Goal: Task Accomplishment & Management: Manage account settings

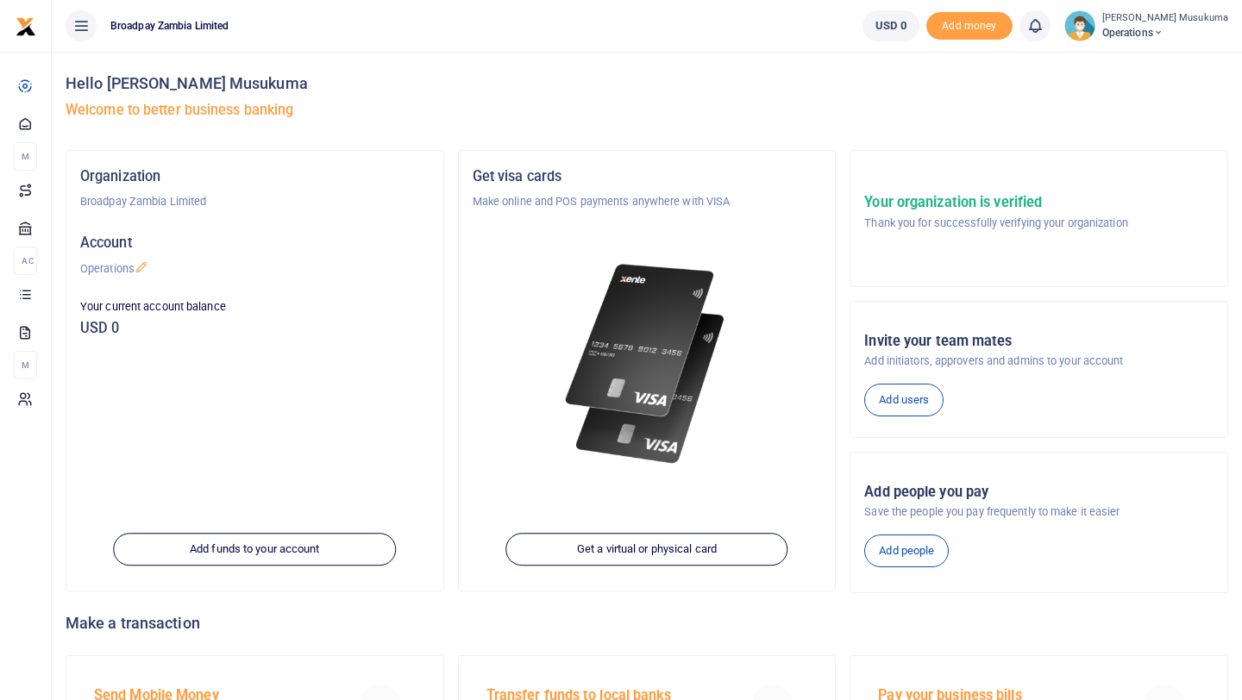
click at [1187, 30] on span "Operations" at bounding box center [1165, 33] width 126 height 16
click at [1116, 119] on link "Applications" at bounding box center [1109, 126] width 151 height 24
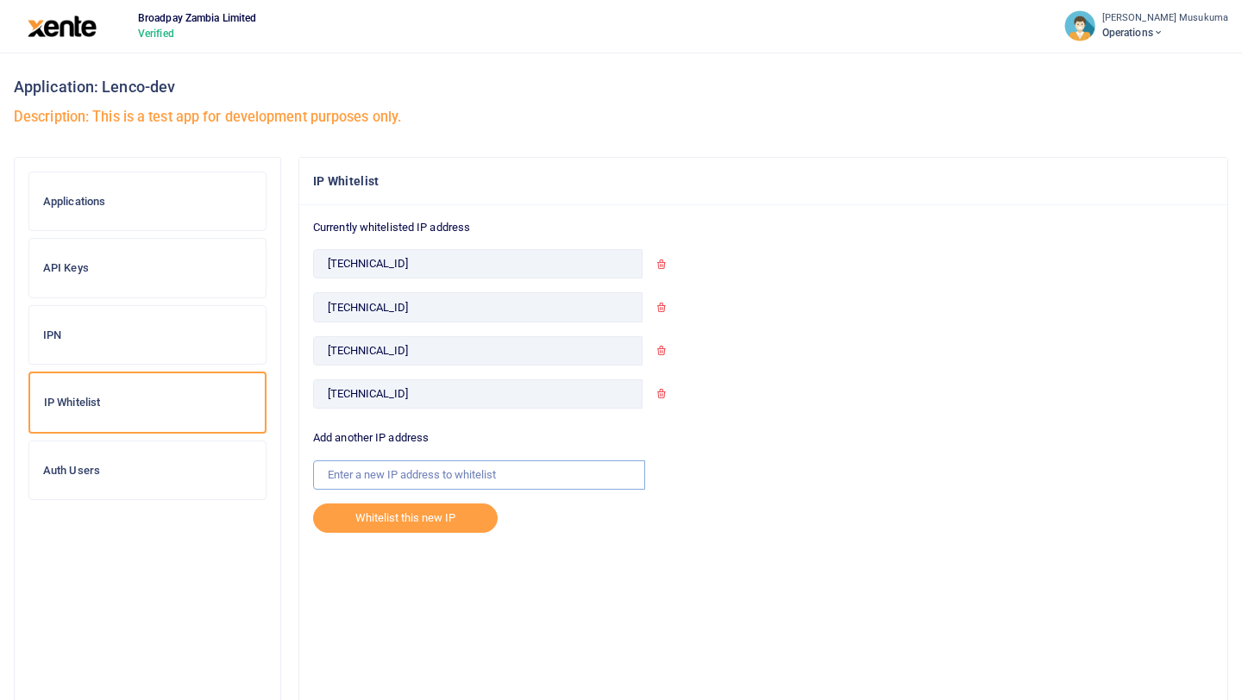
click at [384, 477] on input "text" at bounding box center [479, 475] width 332 height 29
paste input "[TECHNICAL_ID]"
type input "[TECHNICAL_ID]"
click at [629, 561] on div "Currently whitelisted IP address [TECHNICAL_ID] [TECHNICAL_ID] [TECHNICAL_ID] […" at bounding box center [763, 470] width 928 height 530
click at [409, 519] on button "Whitelist this new IP" at bounding box center [405, 518] width 185 height 29
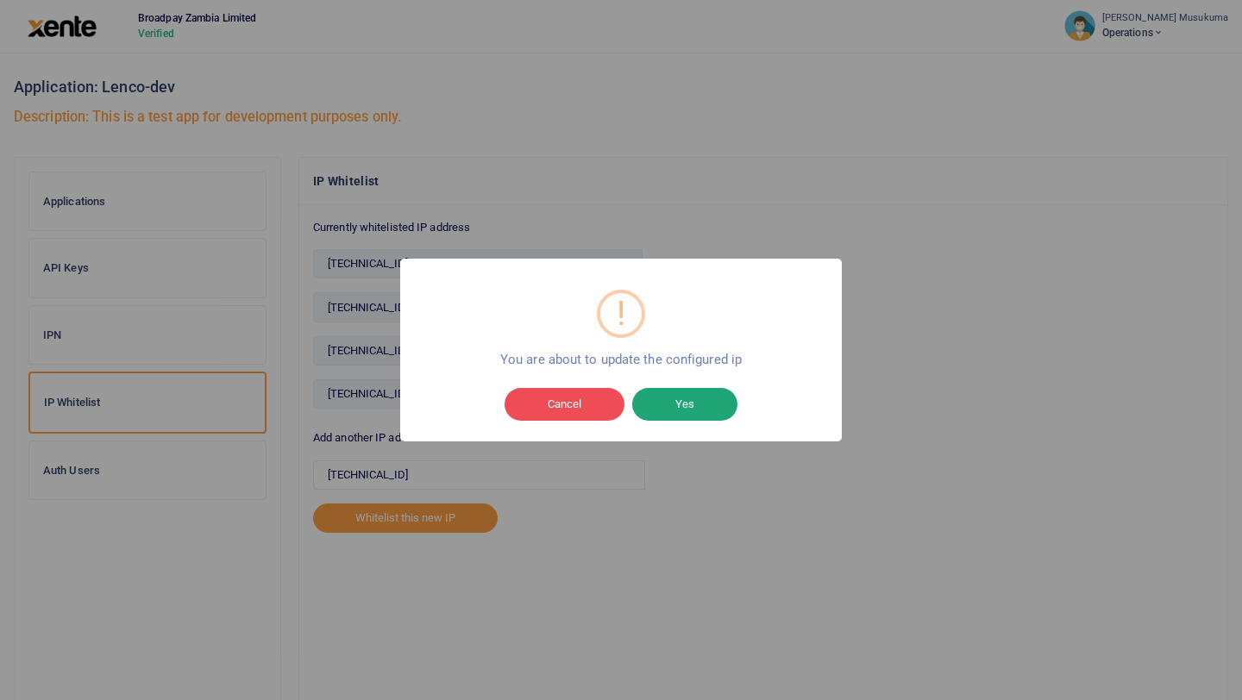
click at [694, 404] on button "Yes" at bounding box center [684, 404] width 105 height 33
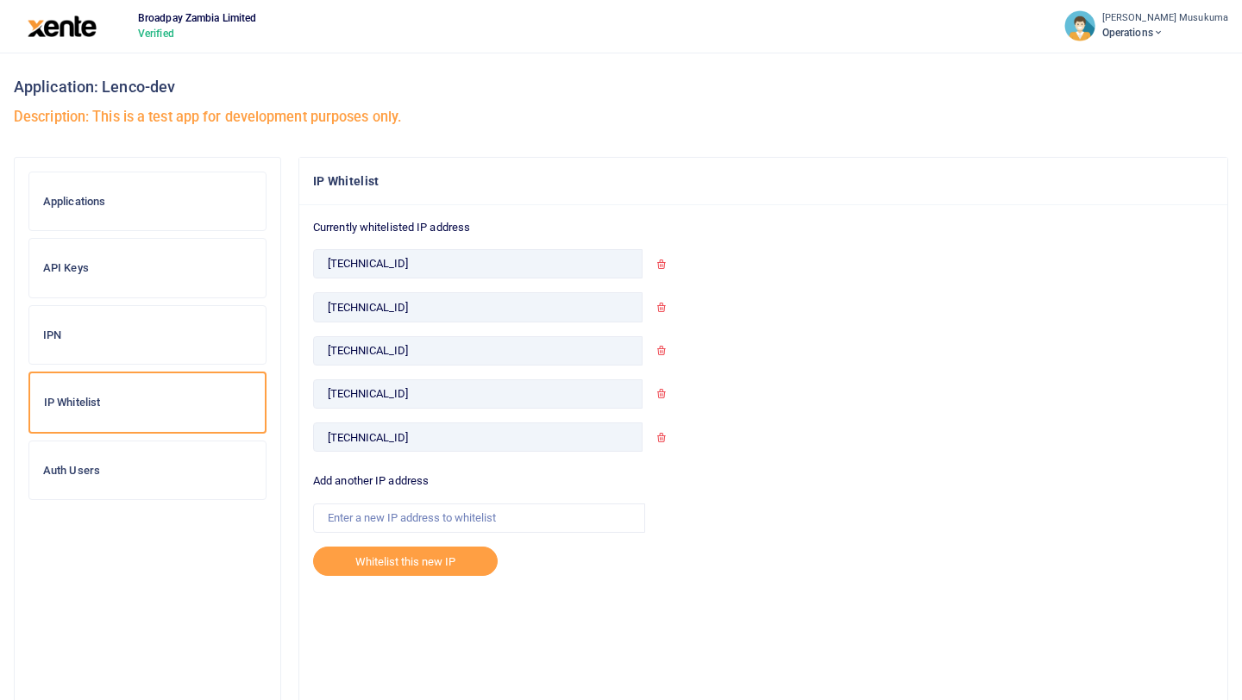
click at [660, 264] on icon at bounding box center [660, 264] width 11 height 11
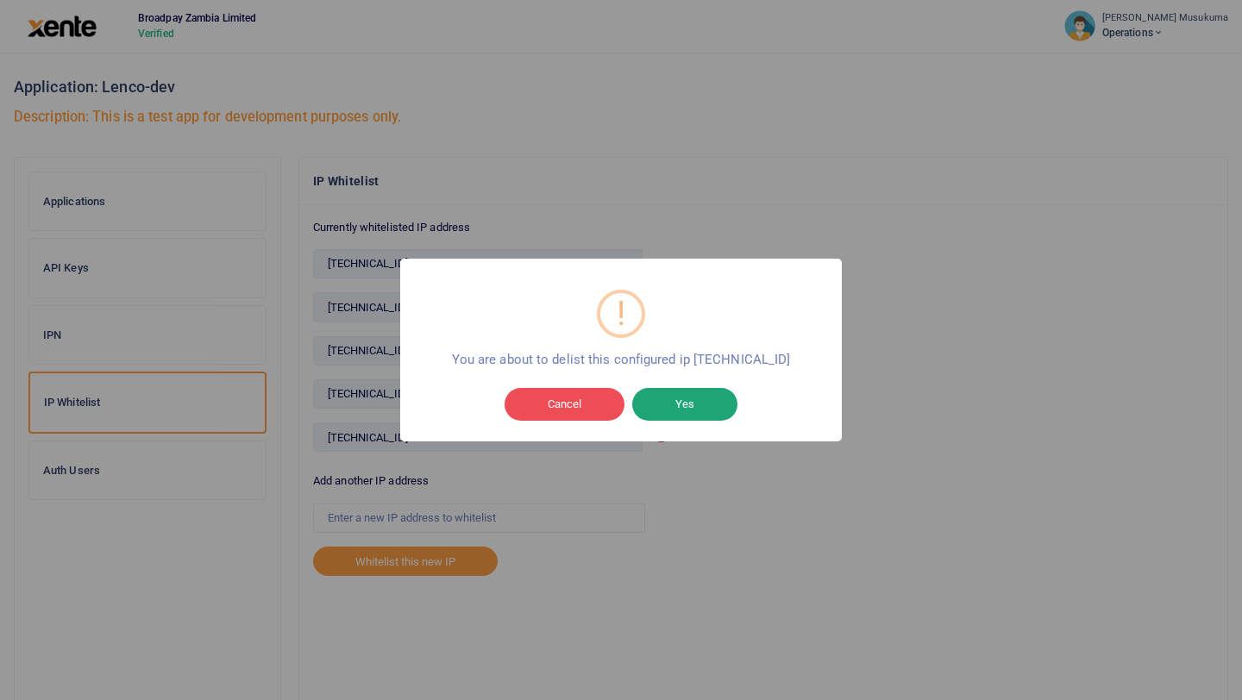
click at [689, 410] on button "Yes" at bounding box center [684, 404] width 105 height 33
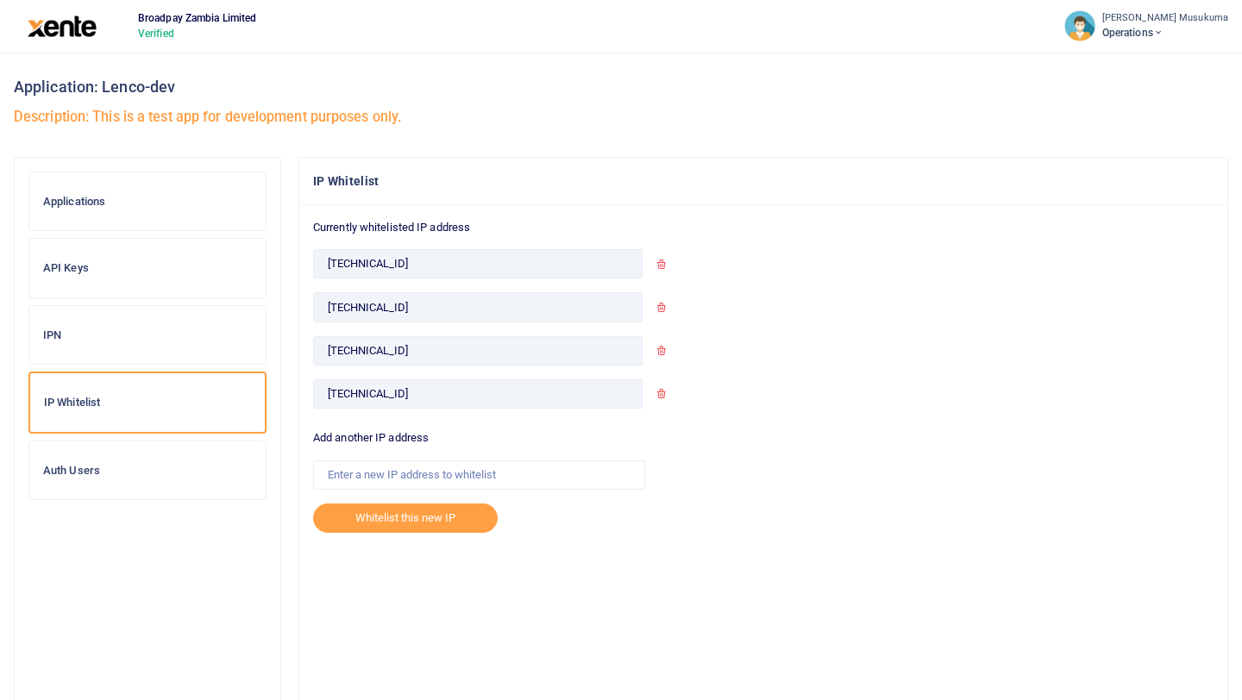
click at [661, 262] on icon at bounding box center [660, 264] width 11 height 11
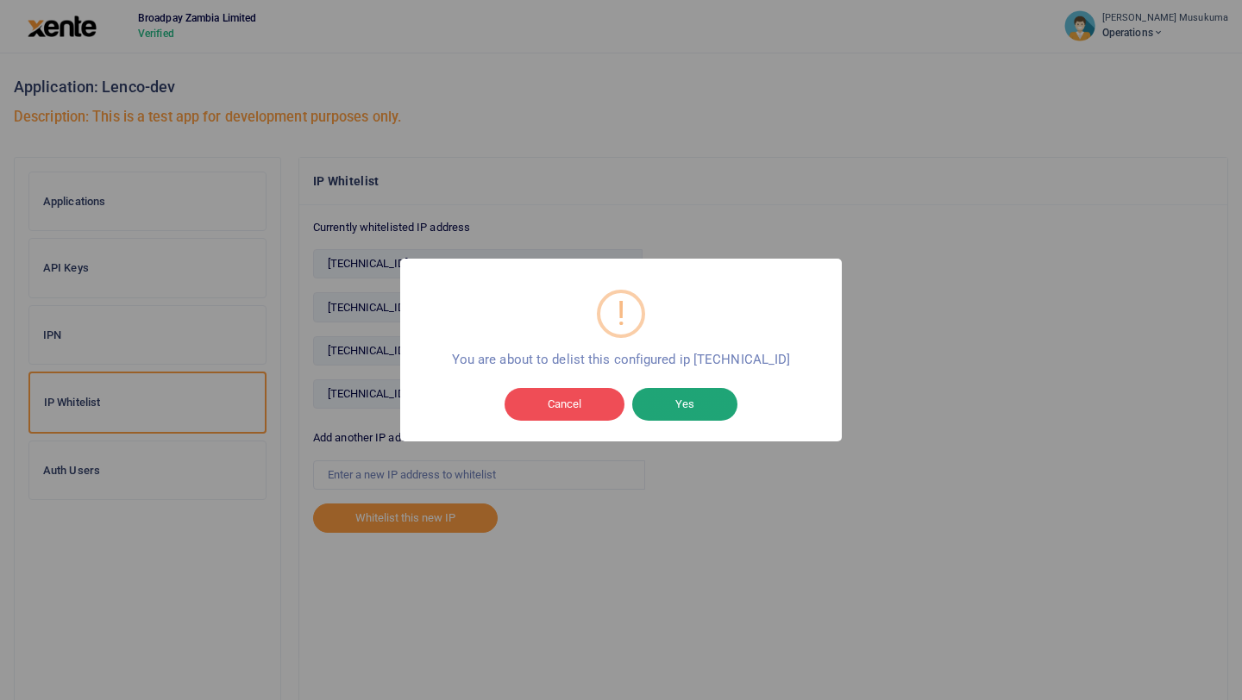
click at [685, 405] on button "Yes" at bounding box center [684, 404] width 105 height 33
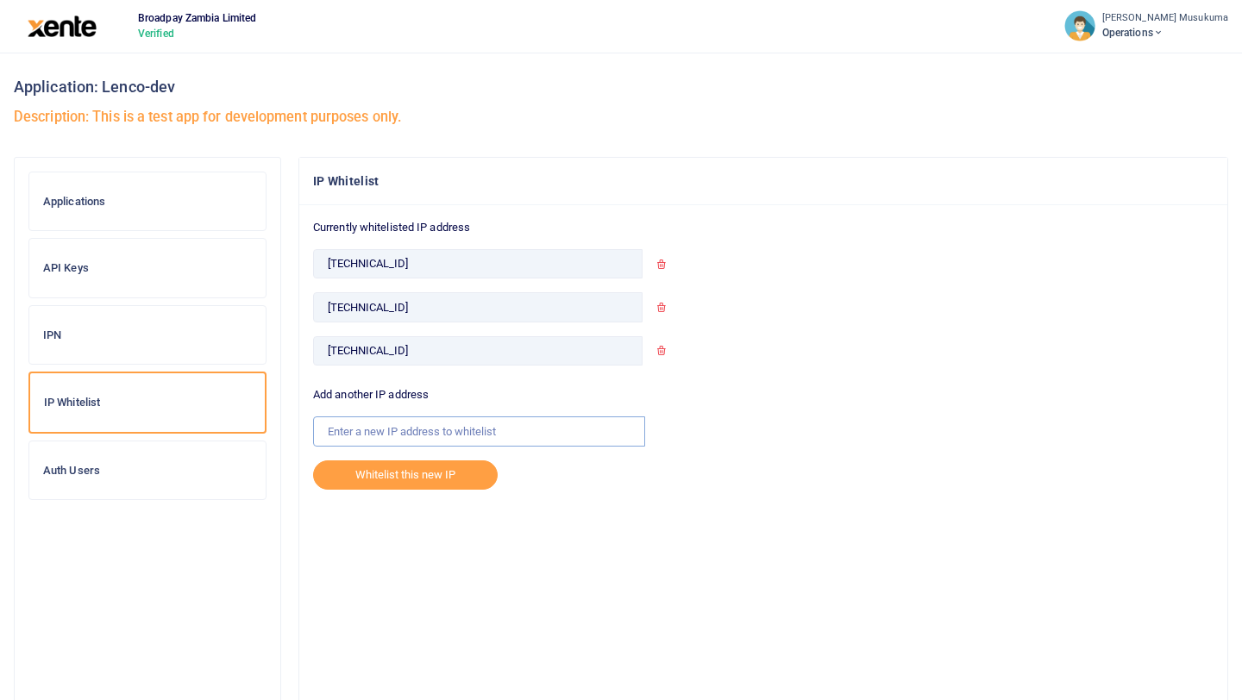
click at [382, 429] on input "text" at bounding box center [479, 431] width 332 height 29
paste input "[TECHNICAL_ID]"
type input "[TECHNICAL_ID]"
click at [584, 522] on div "Currently whitelisted IP address 102.219.100.236 102.148.215.36 102.208.220.203…" at bounding box center [763, 470] width 928 height 530
click at [430, 477] on button "Whitelist this new IP" at bounding box center [405, 475] width 185 height 29
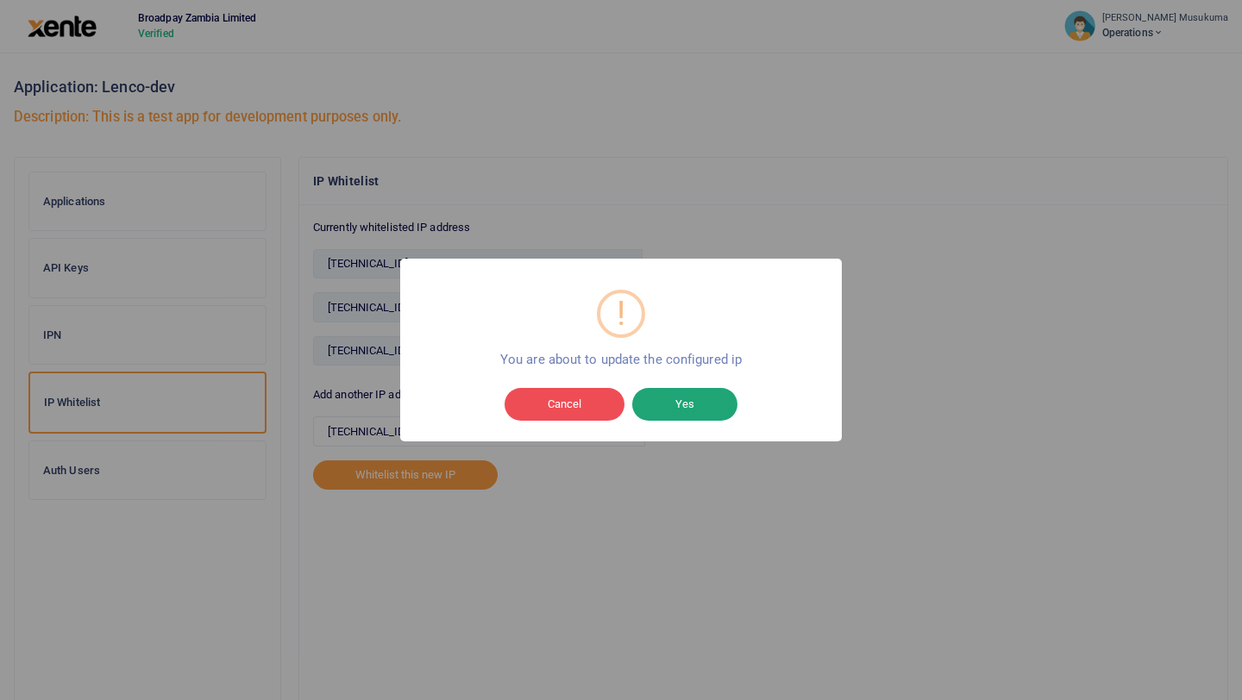
click at [692, 398] on button "Yes" at bounding box center [684, 404] width 105 height 33
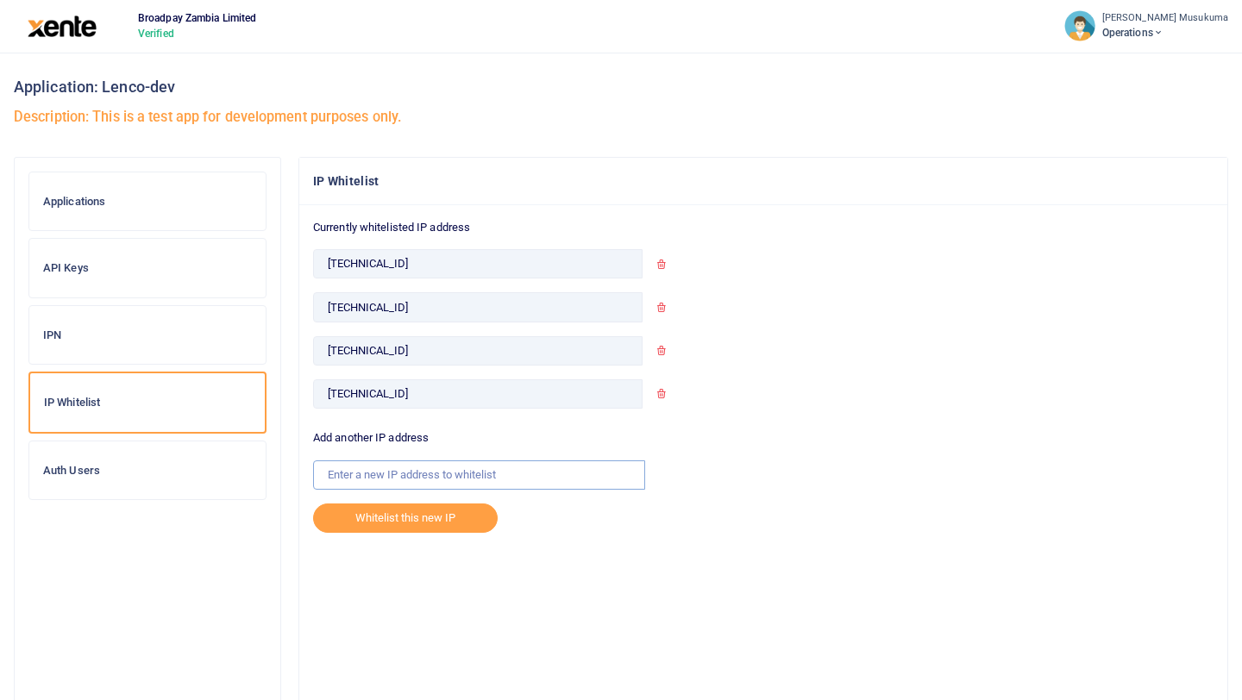
click at [391, 470] on input "text" at bounding box center [479, 475] width 332 height 29
paste input "[TECHNICAL_ID]"
type input "[TECHNICAL_ID]"
click at [633, 588] on div "Currently whitelisted IP address 102.219.100.236 102.148.215.36 102.208.220.203…" at bounding box center [763, 470] width 928 height 530
click at [420, 390] on input "102.208.220.202" at bounding box center [477, 393] width 329 height 29
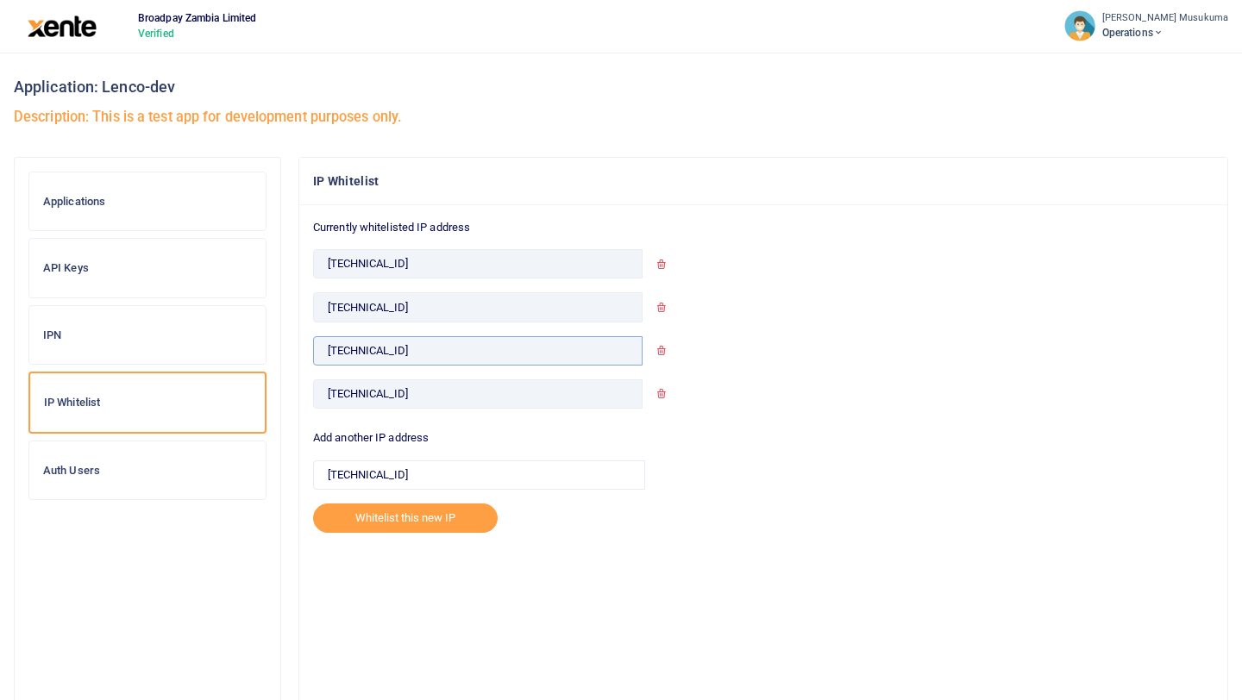
click at [559, 355] on input "102.208.220.203" at bounding box center [477, 350] width 329 height 29
click at [662, 347] on icon at bounding box center [660, 350] width 11 height 11
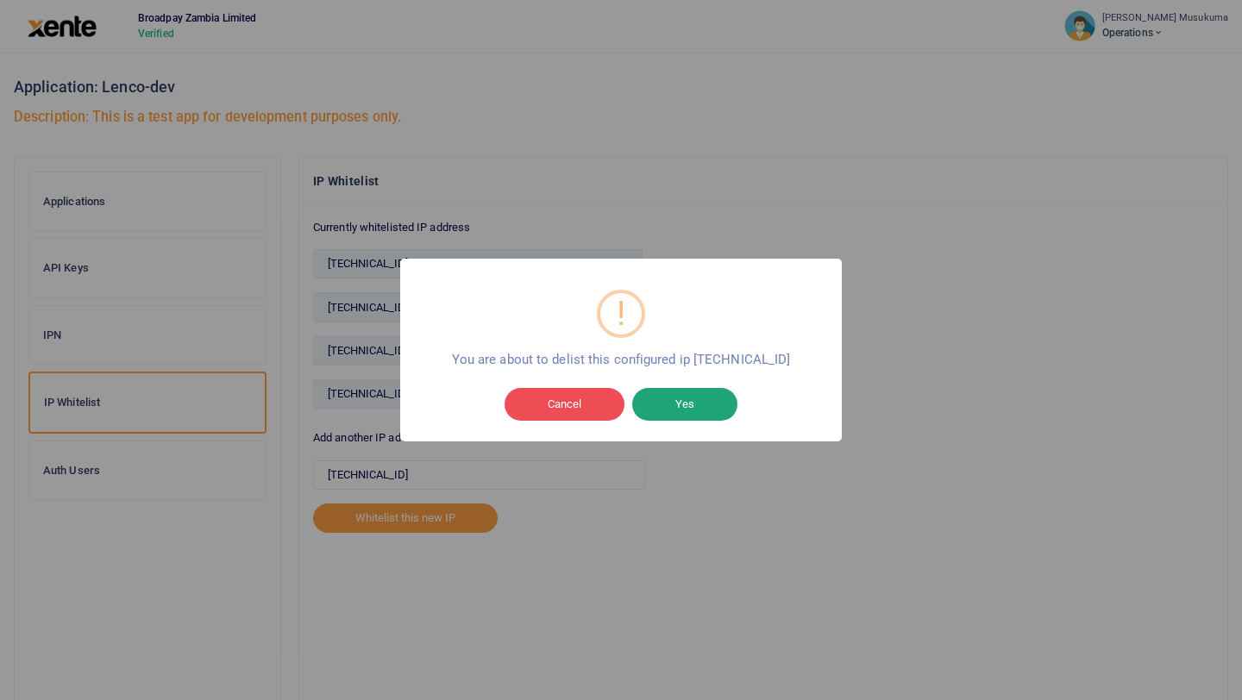
click at [686, 399] on button "Yes" at bounding box center [684, 404] width 105 height 33
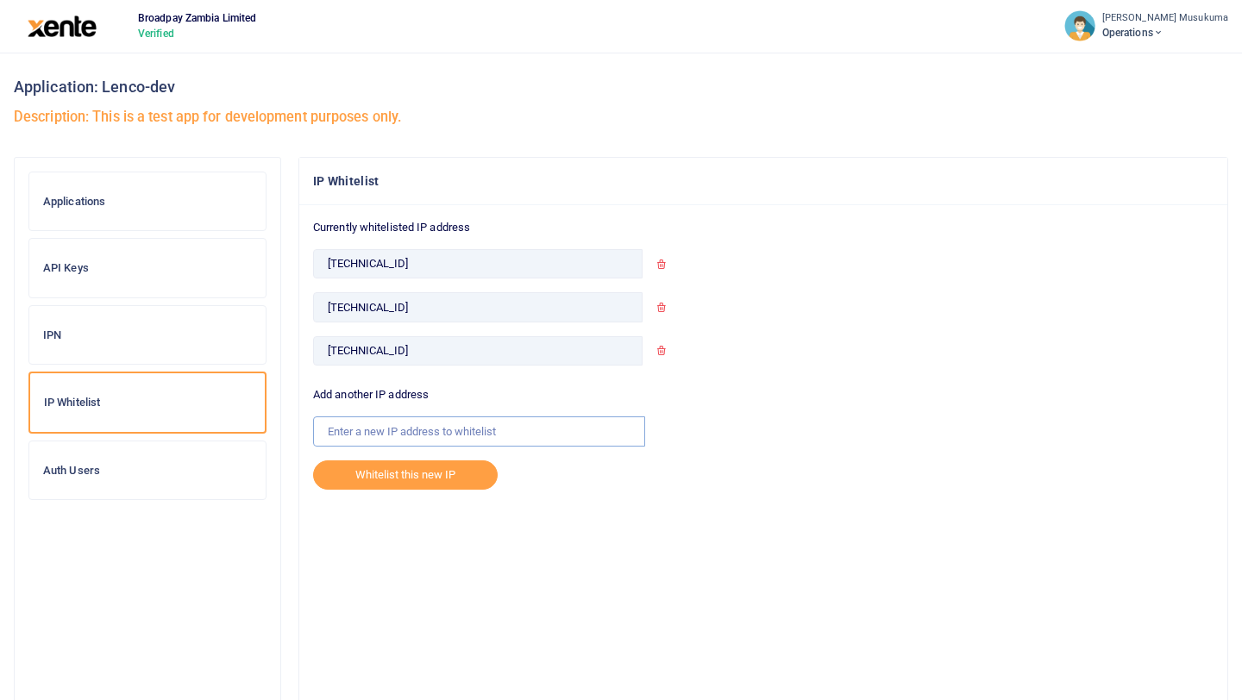
click at [404, 429] on input "text" at bounding box center [479, 431] width 332 height 29
paste input "[TECHNICAL_ID]"
type input "[TECHNICAL_ID]"
click at [571, 511] on div "Currently whitelisted IP address 102.219.100.236 102.148.215.36 102.208.220.202…" at bounding box center [763, 470] width 928 height 530
click at [389, 470] on button "Whitelist this new IP" at bounding box center [405, 475] width 185 height 29
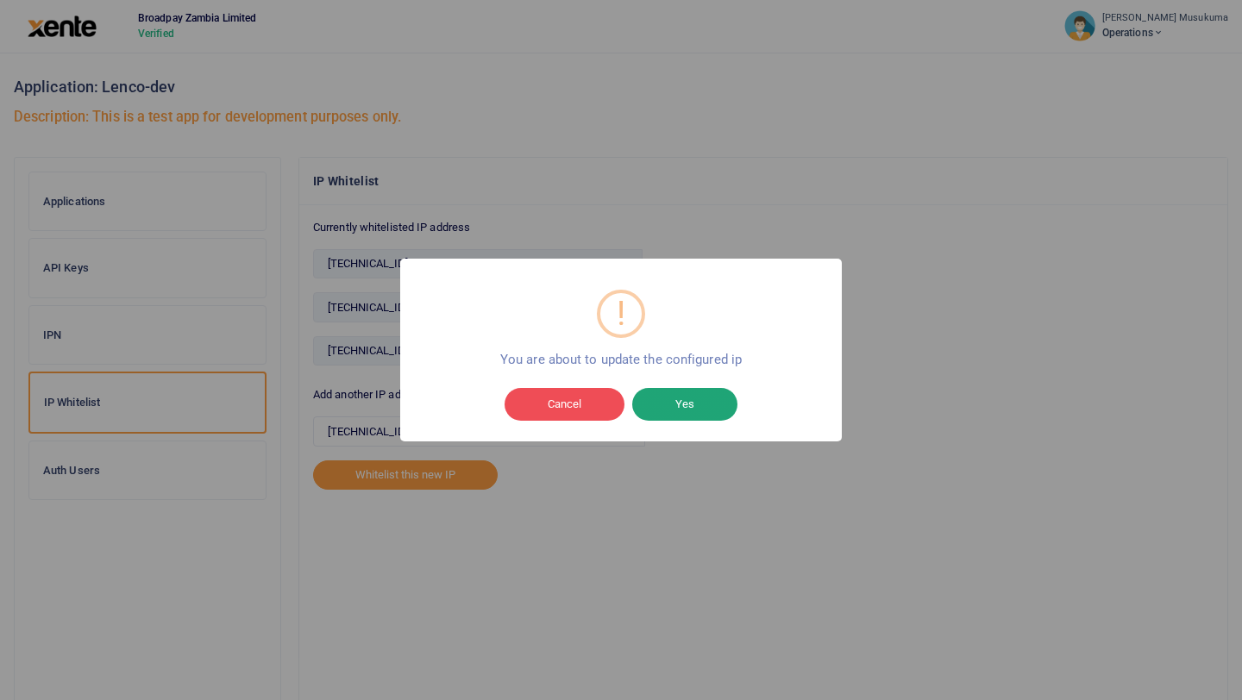
click at [680, 399] on button "Yes" at bounding box center [684, 404] width 105 height 33
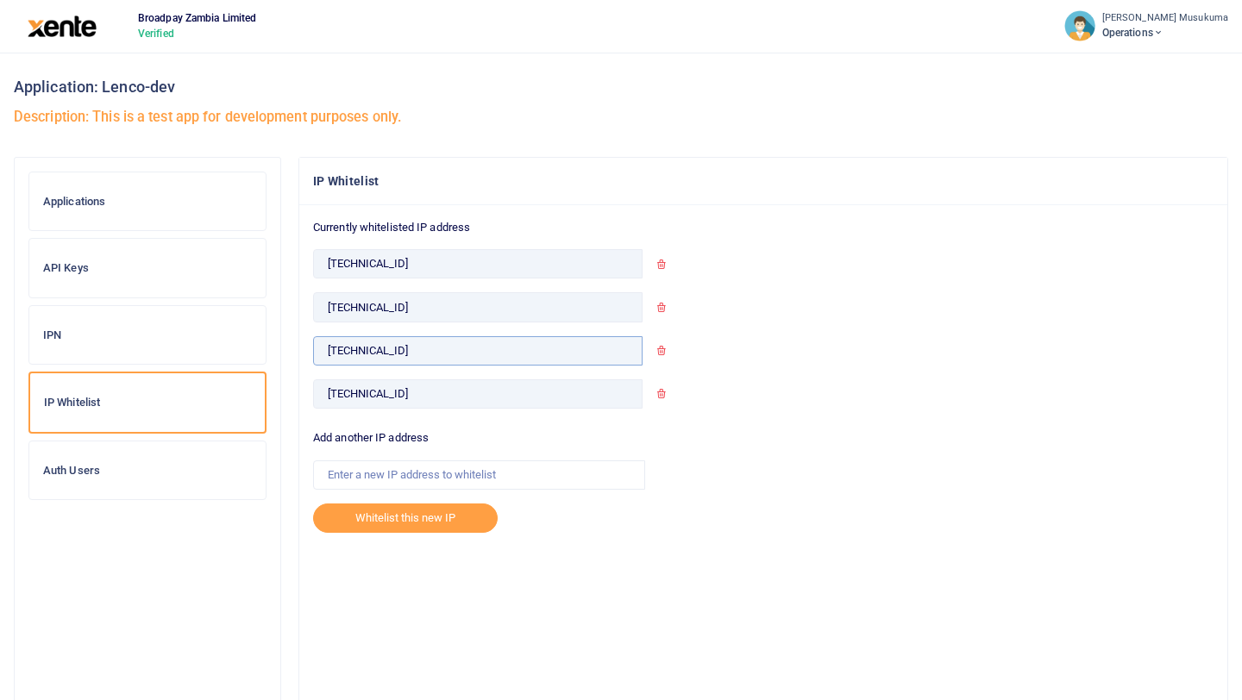
click at [504, 352] on input "[TECHNICAL_ID]" at bounding box center [477, 350] width 329 height 29
click at [460, 341] on input "[TECHNICAL_ID]" at bounding box center [477, 350] width 329 height 29
click at [448, 298] on input "[TECHNICAL_ID]" at bounding box center [477, 306] width 329 height 29
click at [432, 260] on input "[TECHNICAL_ID]" at bounding box center [477, 263] width 329 height 29
click at [664, 260] on icon at bounding box center [660, 264] width 11 height 11
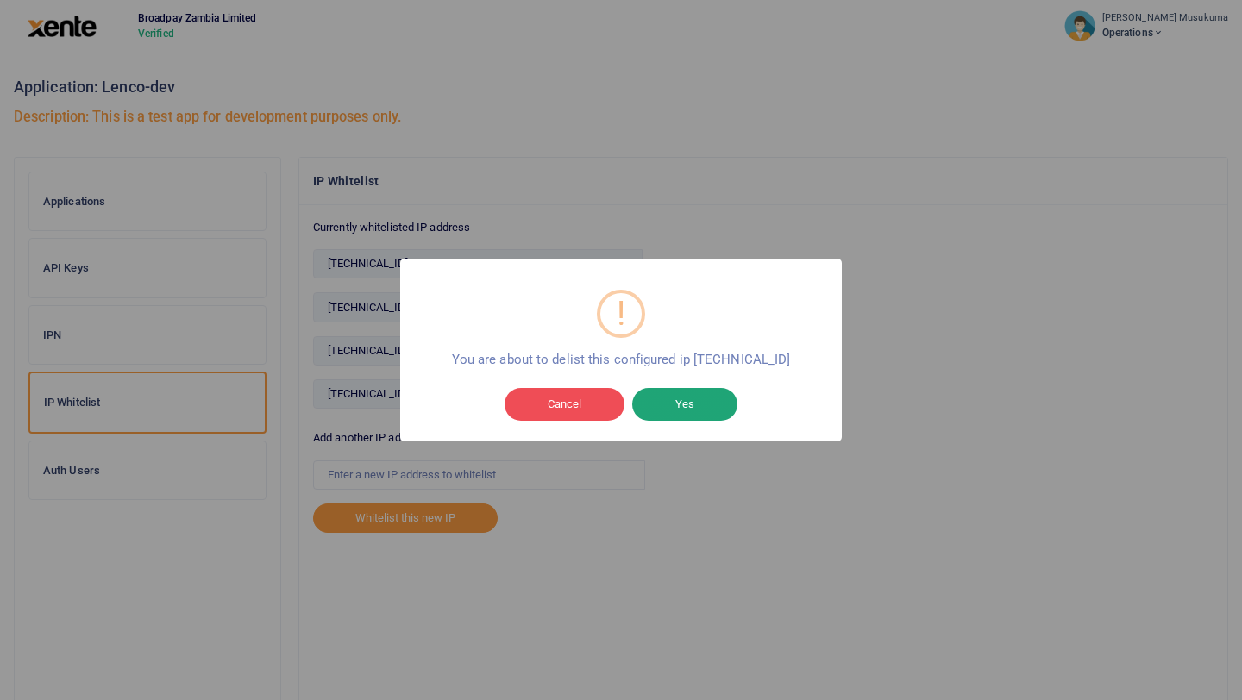
click at [680, 399] on button "Yes" at bounding box center [684, 404] width 105 height 33
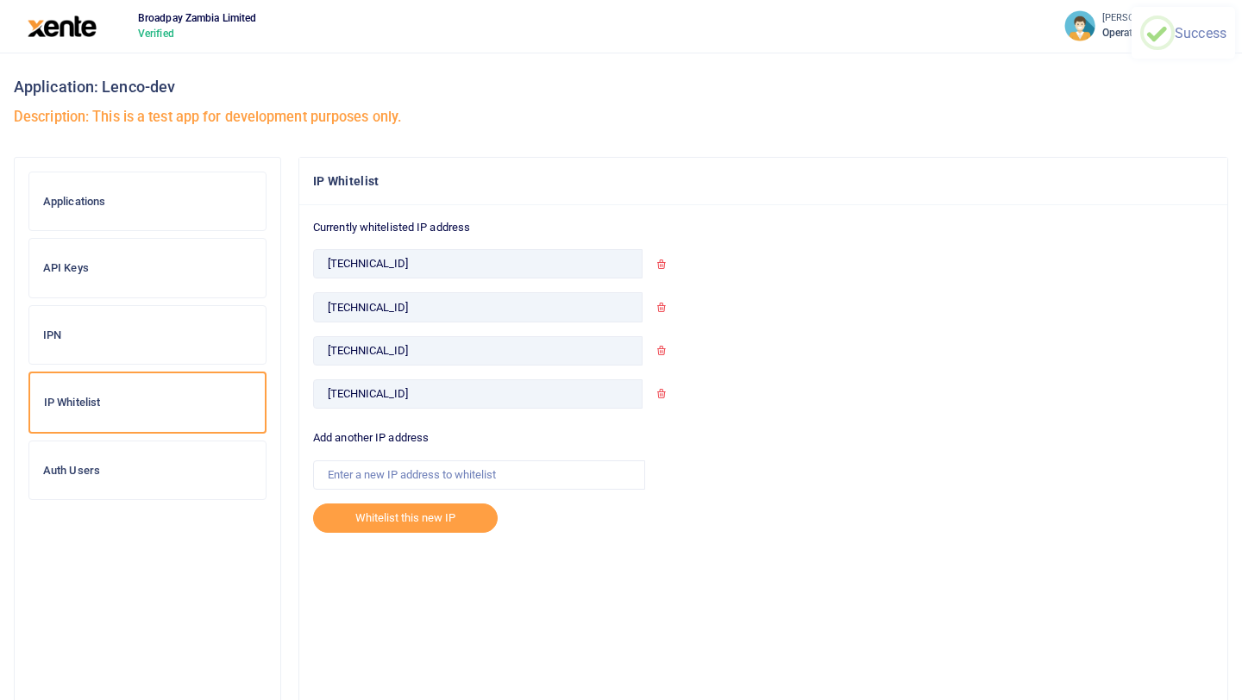
click at [665, 261] on icon at bounding box center [660, 264] width 11 height 11
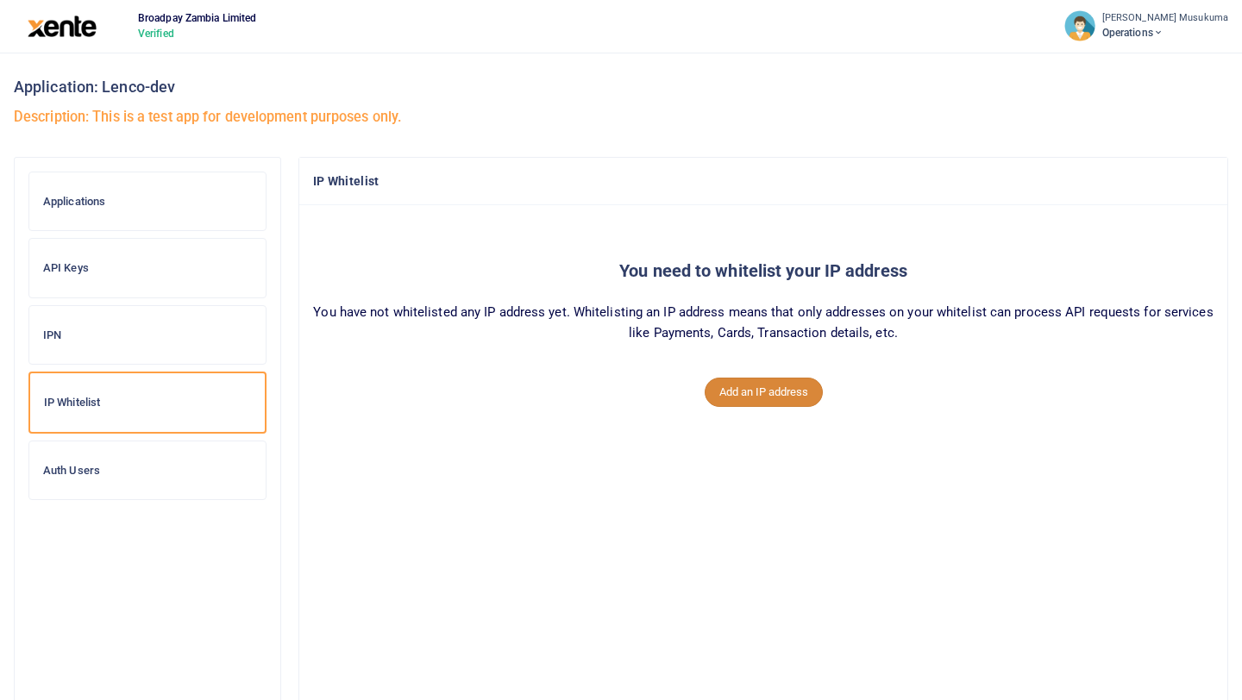
click at [740, 391] on button "Add an IP address" at bounding box center [764, 392] width 118 height 29
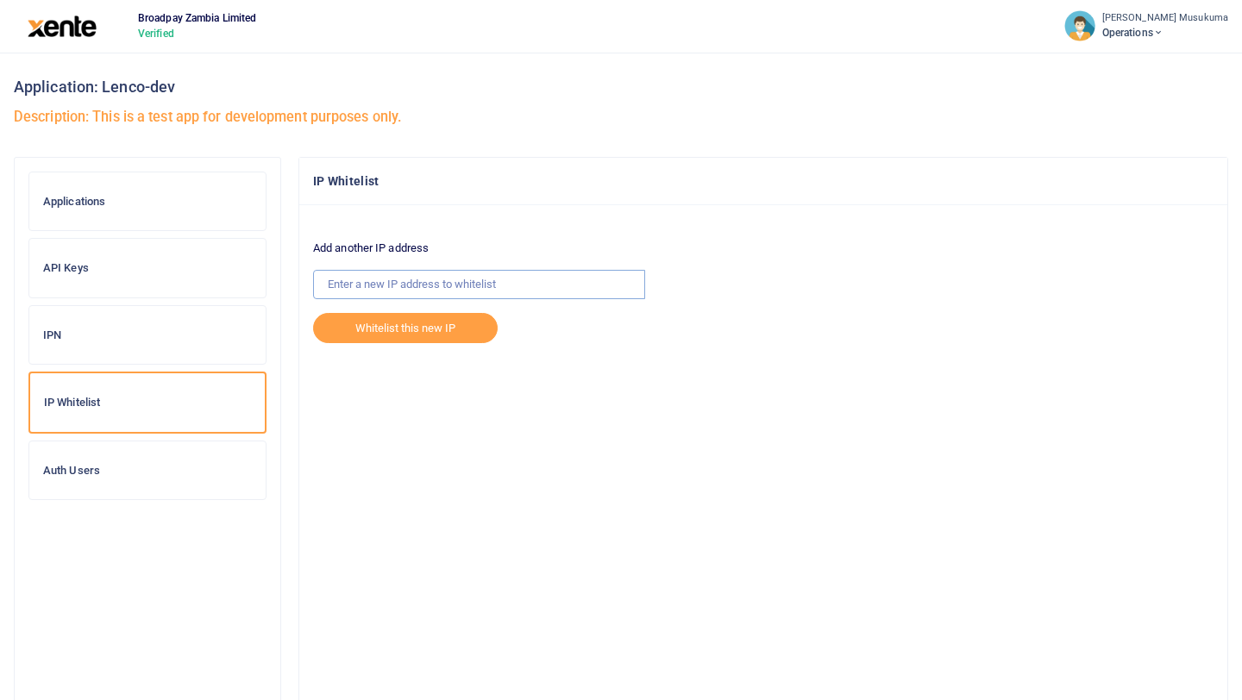
click at [377, 289] on input "text" at bounding box center [479, 284] width 332 height 29
paste input "[TECHNICAL_ID]"
type input "[TECHNICAL_ID]"
click at [419, 335] on button "Whitelist this new IP" at bounding box center [405, 327] width 185 height 29
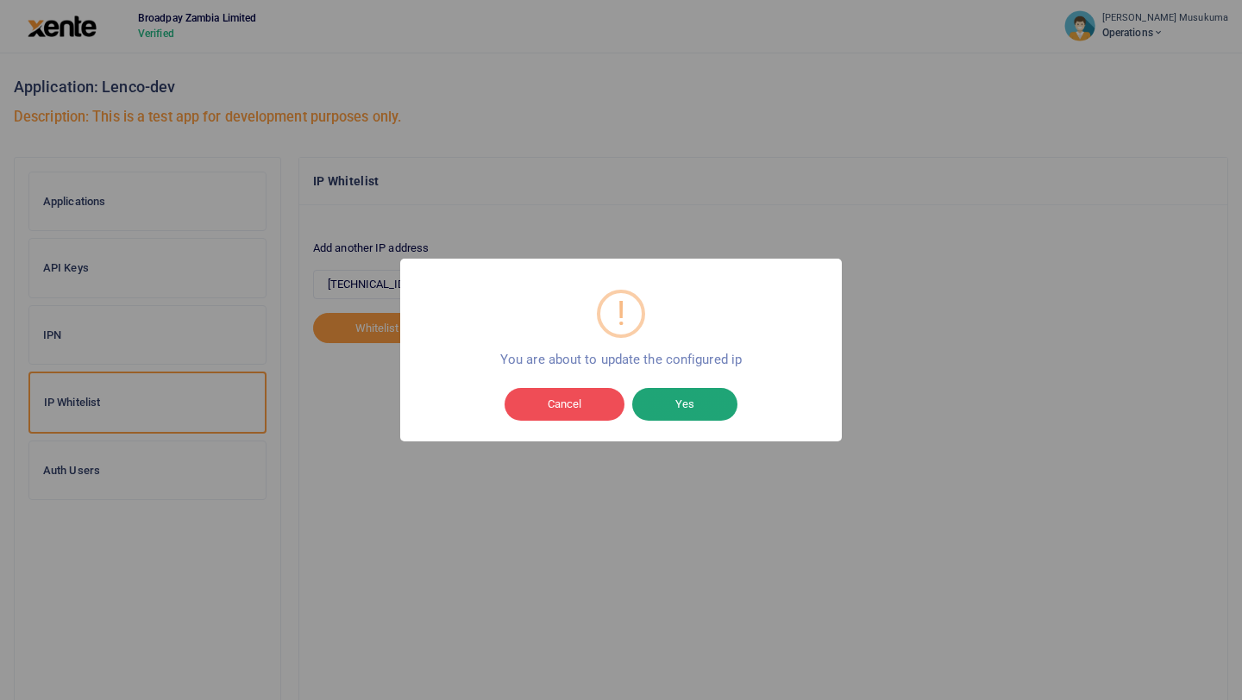
click at [695, 399] on button "Yes" at bounding box center [684, 404] width 105 height 33
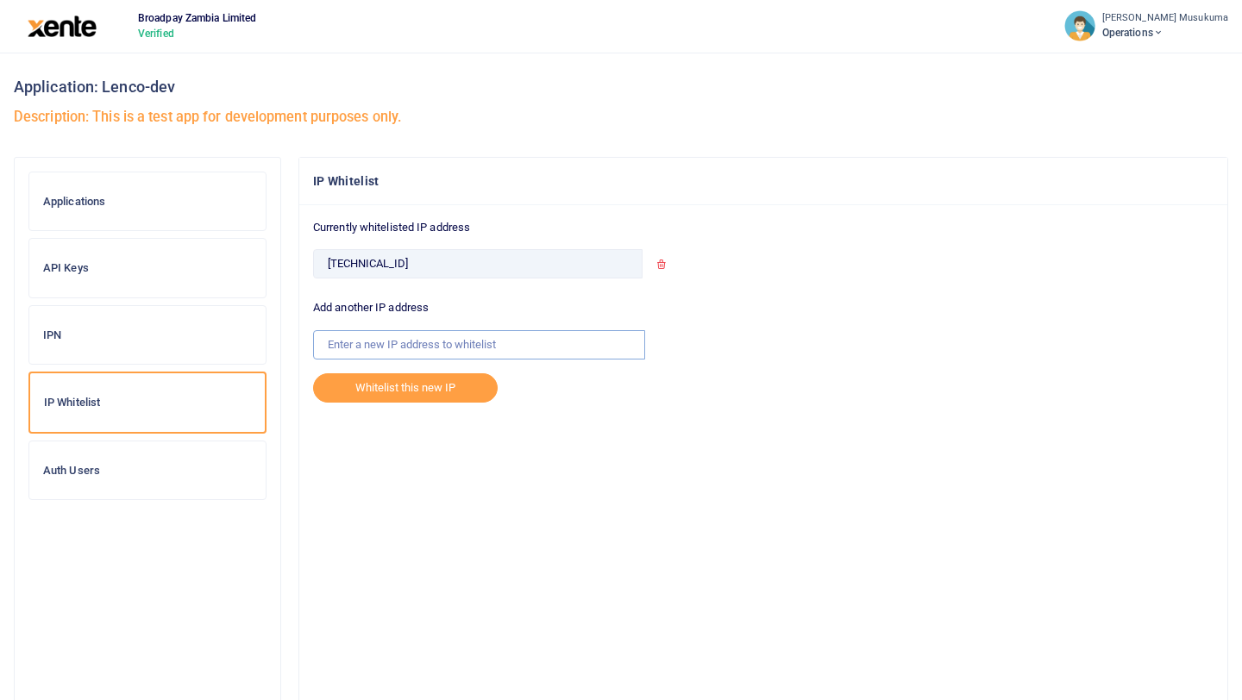
click at [370, 344] on input "text" at bounding box center [479, 344] width 332 height 29
paste input "[TECHNICAL_ID]"
type input "[TECHNICAL_ID]"
drag, startPoint x: 601, startPoint y: 484, endPoint x: 567, endPoint y: 481, distance: 33.7
click at [601, 484] on div "Currently whitelisted IP address 102.208.220.202 Add another IP address 102.208…" at bounding box center [763, 470] width 928 height 530
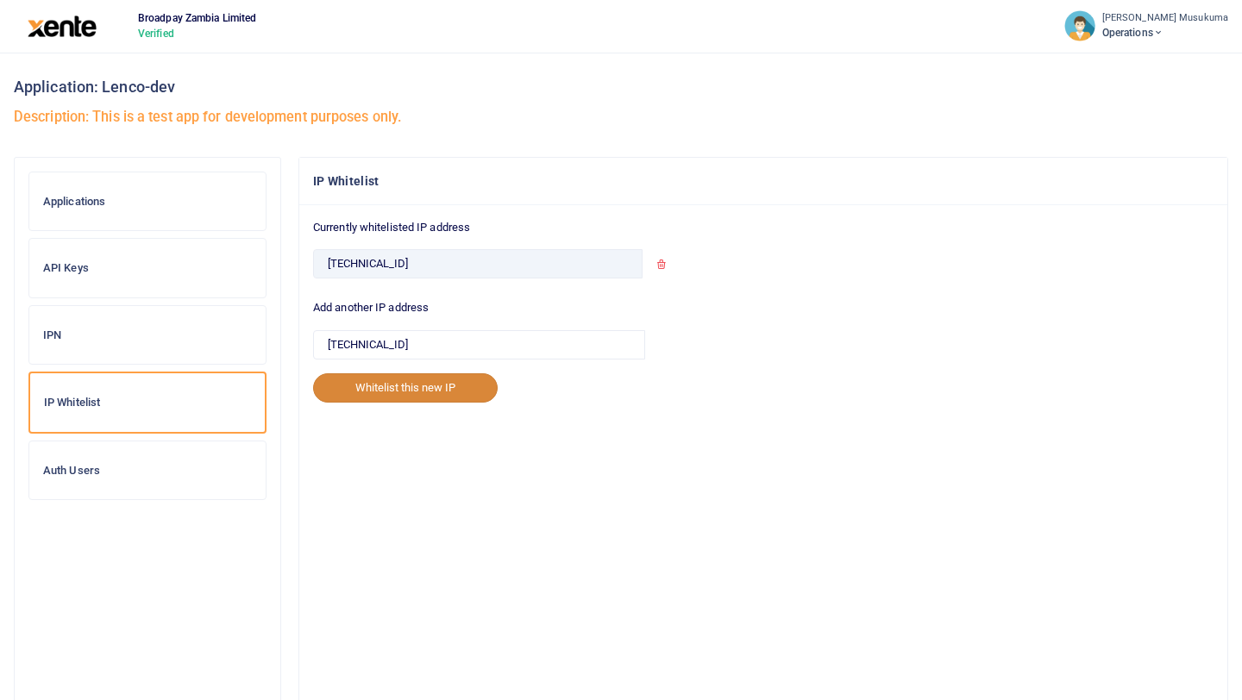
click at [397, 388] on button "Whitelist this new IP" at bounding box center [405, 387] width 185 height 29
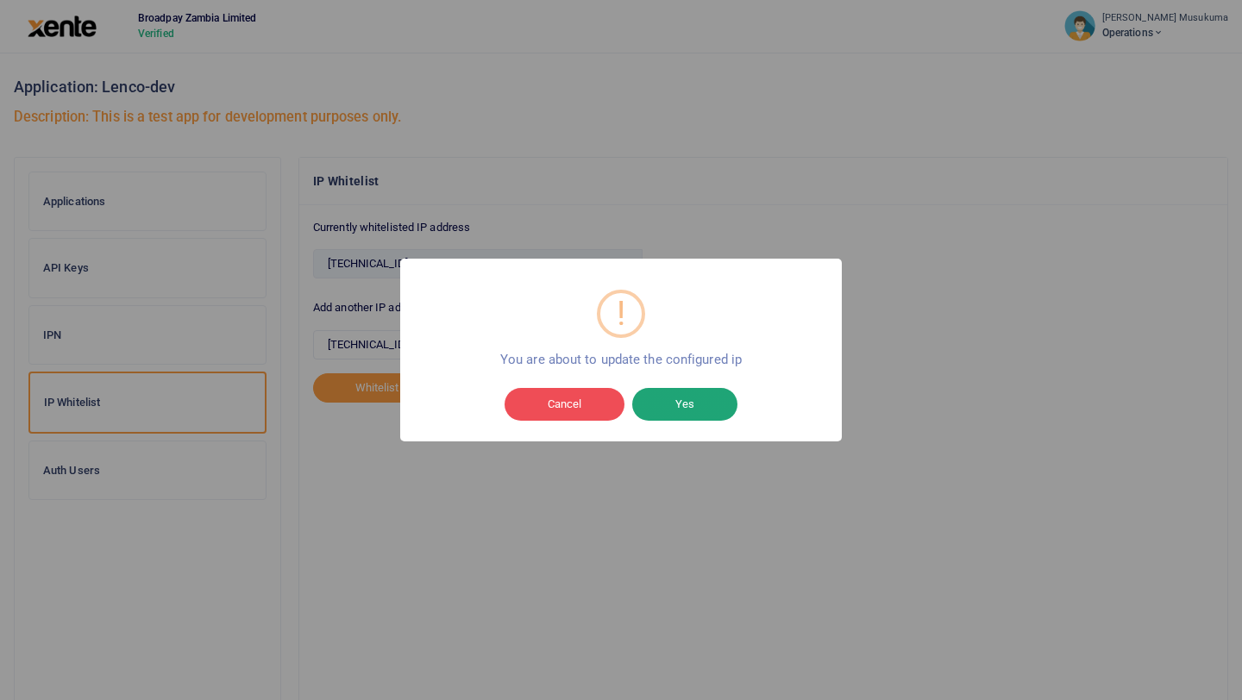
click at [692, 398] on button "Yes" at bounding box center [684, 404] width 105 height 33
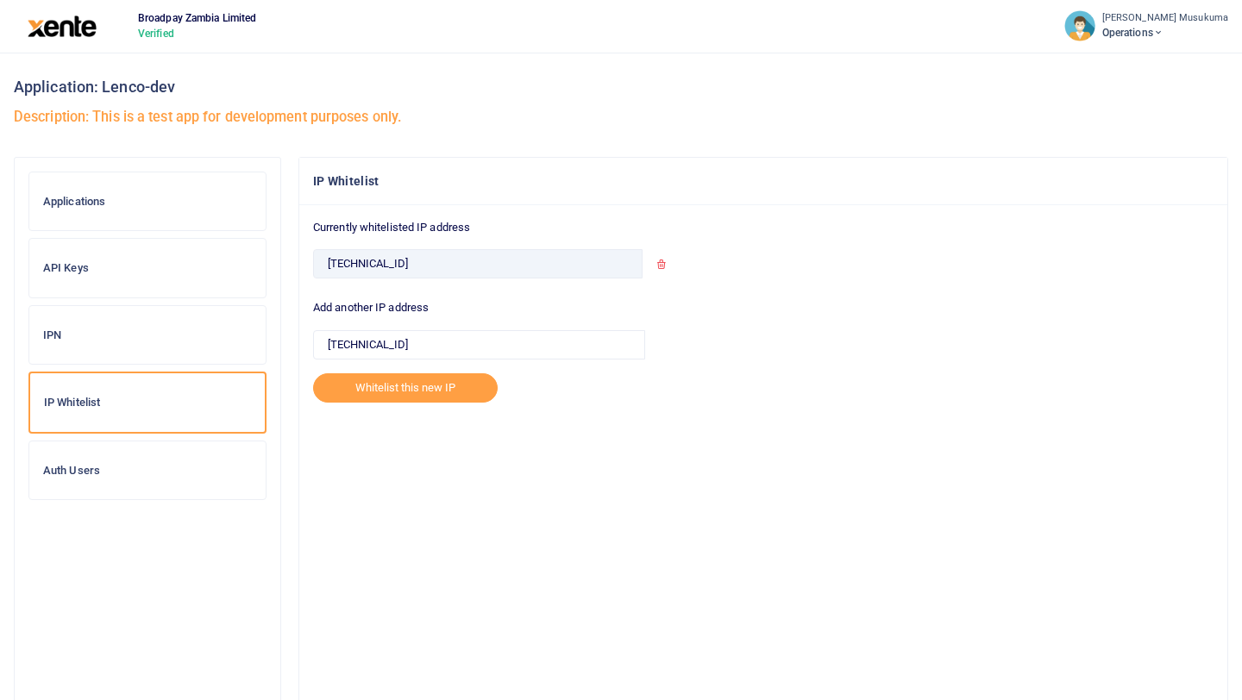
click at [89, 476] on h6 "Auth Users" at bounding box center [147, 471] width 209 height 14
click at [77, 467] on h6 "Auth Users" at bounding box center [147, 471] width 209 height 14
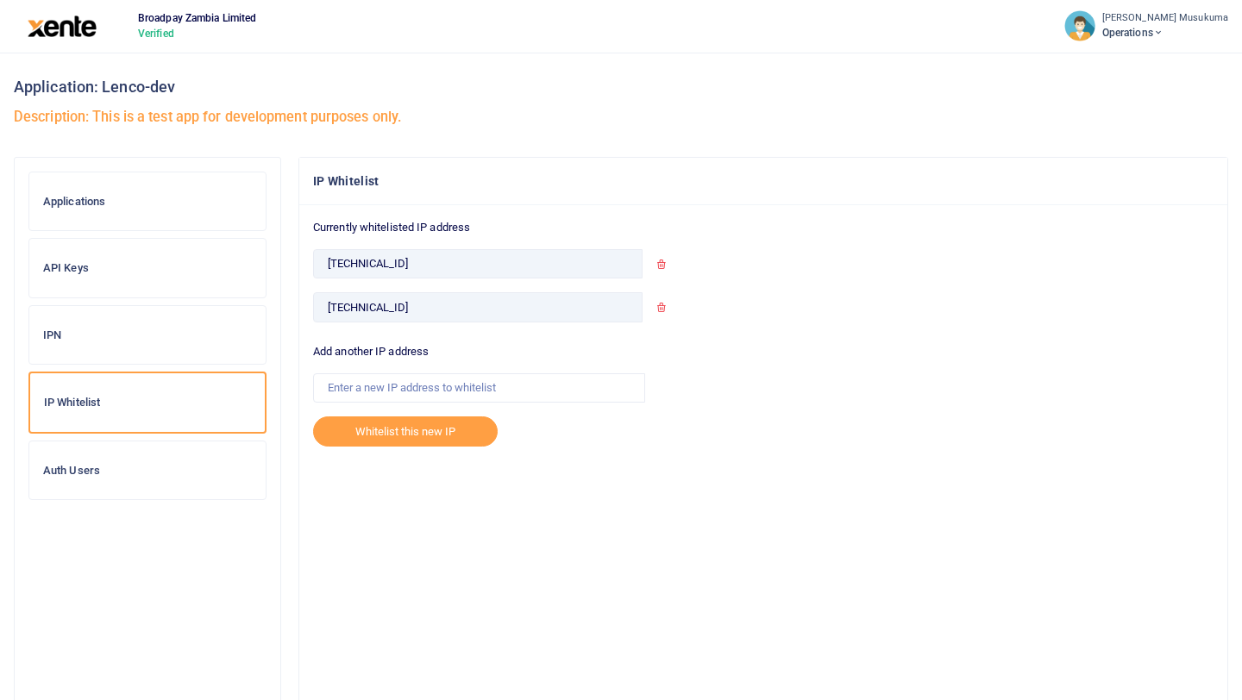
click at [85, 468] on h6 "Auth Users" at bounding box center [147, 471] width 209 height 14
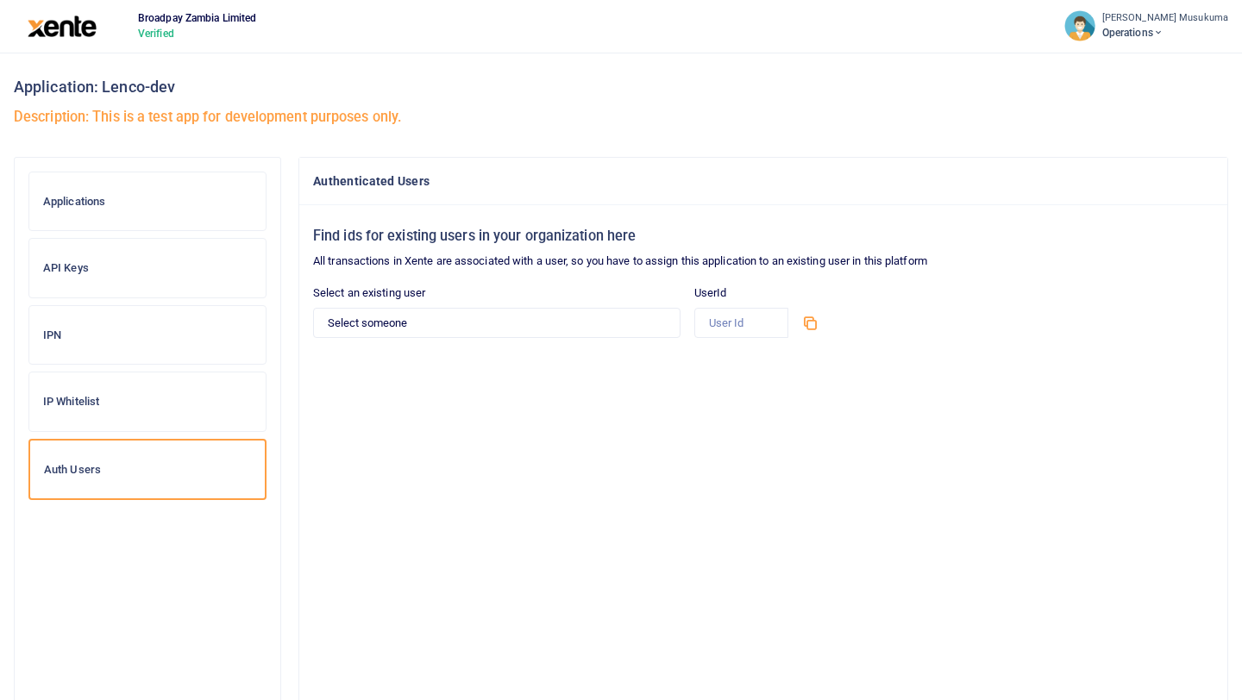
click at [72, 267] on h6 "API Keys" at bounding box center [147, 268] width 209 height 14
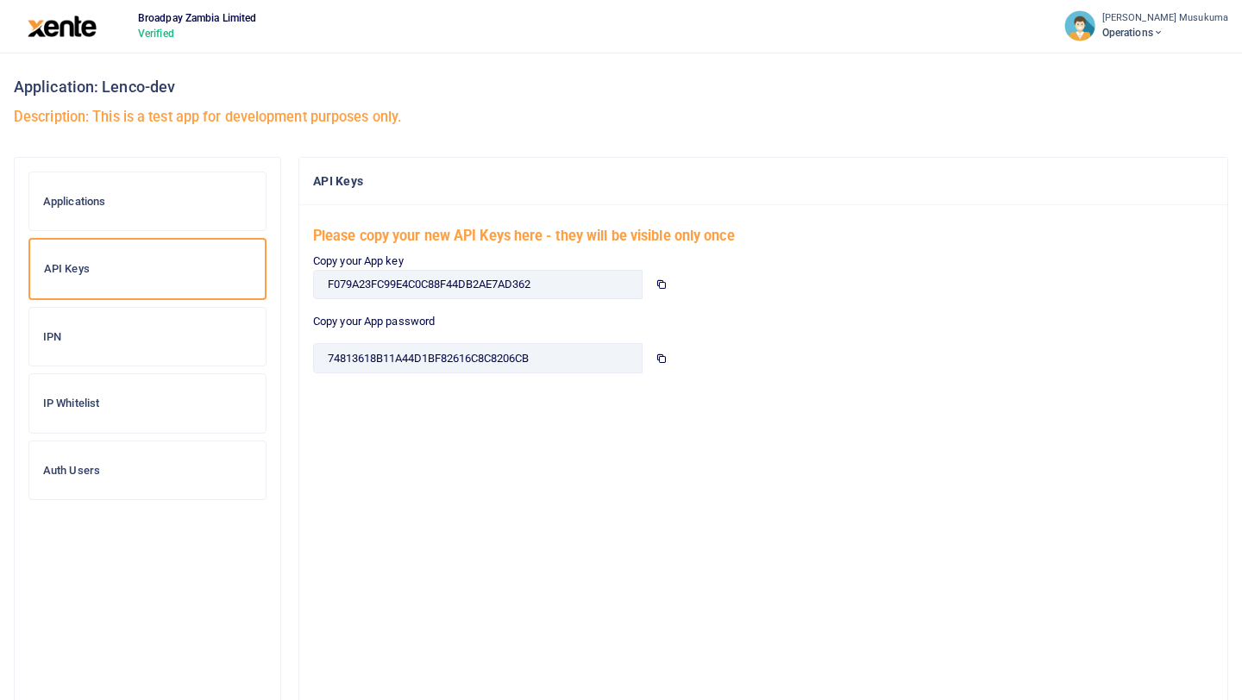
click at [660, 282] on icon at bounding box center [660, 284] width 11 height 11
click at [660, 360] on icon at bounding box center [660, 358] width 11 height 11
click at [94, 462] on div "Auth Users" at bounding box center [147, 471] width 236 height 59
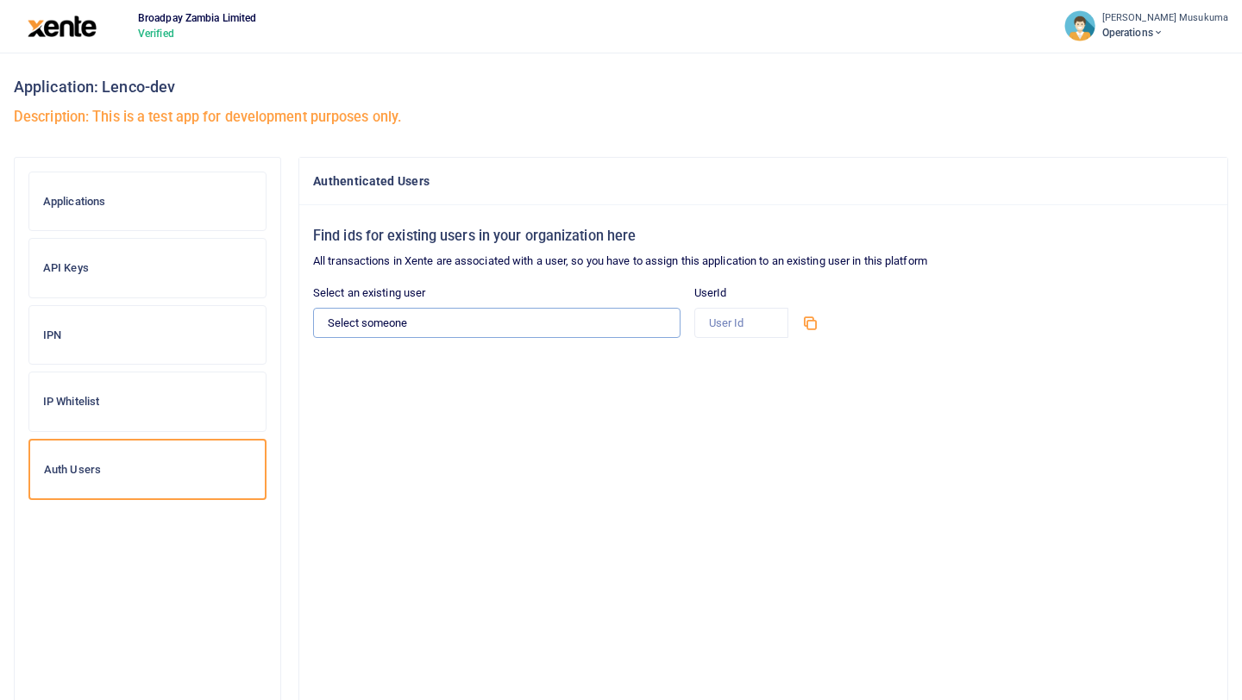
click at [586, 319] on select "Select someone [PERSON_NAME] Musukuma - [EMAIL_ADDRESS][DOMAIN_NAME]" at bounding box center [496, 322] width 367 height 29
select select "13910"
type input "13910"
click at [810, 319] on icon at bounding box center [809, 322] width 17 height 17
click at [700, 190] on h4 "Authenticated Users" at bounding box center [763, 181] width 900 height 19
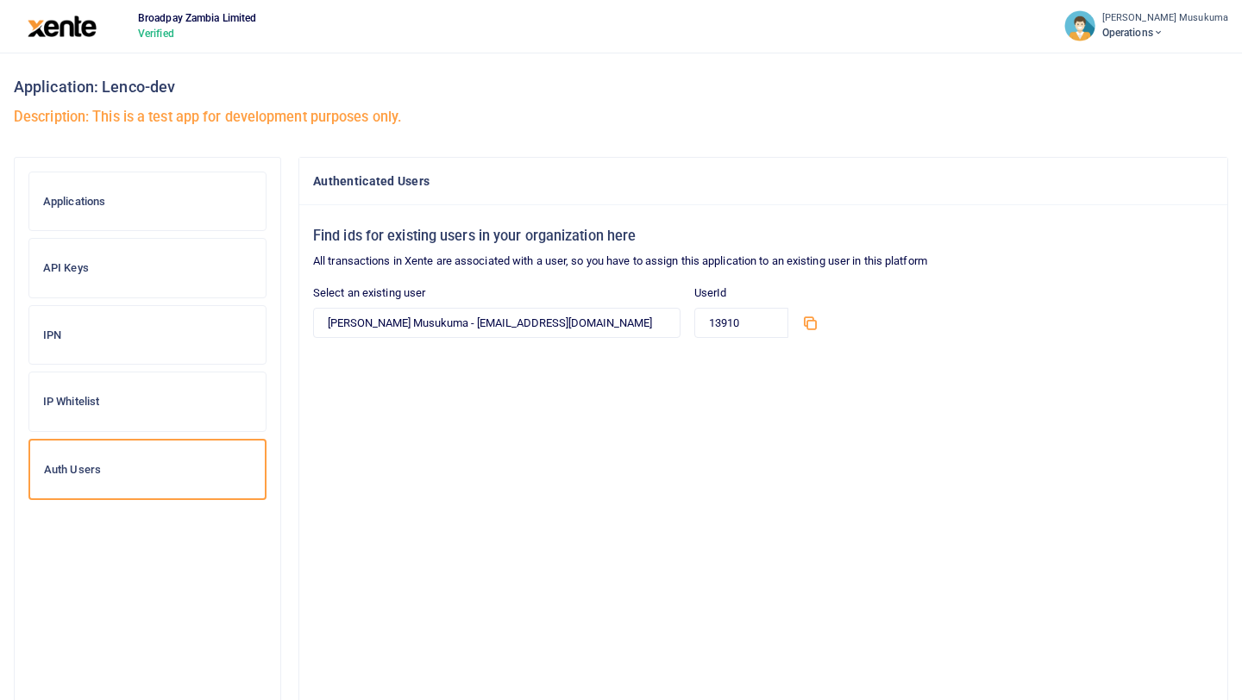
click at [764, 567] on div "Find ids for existing users in your organization here All transactions in Xente…" at bounding box center [763, 470] width 928 height 530
